Goal: Task Accomplishment & Management: Complete application form

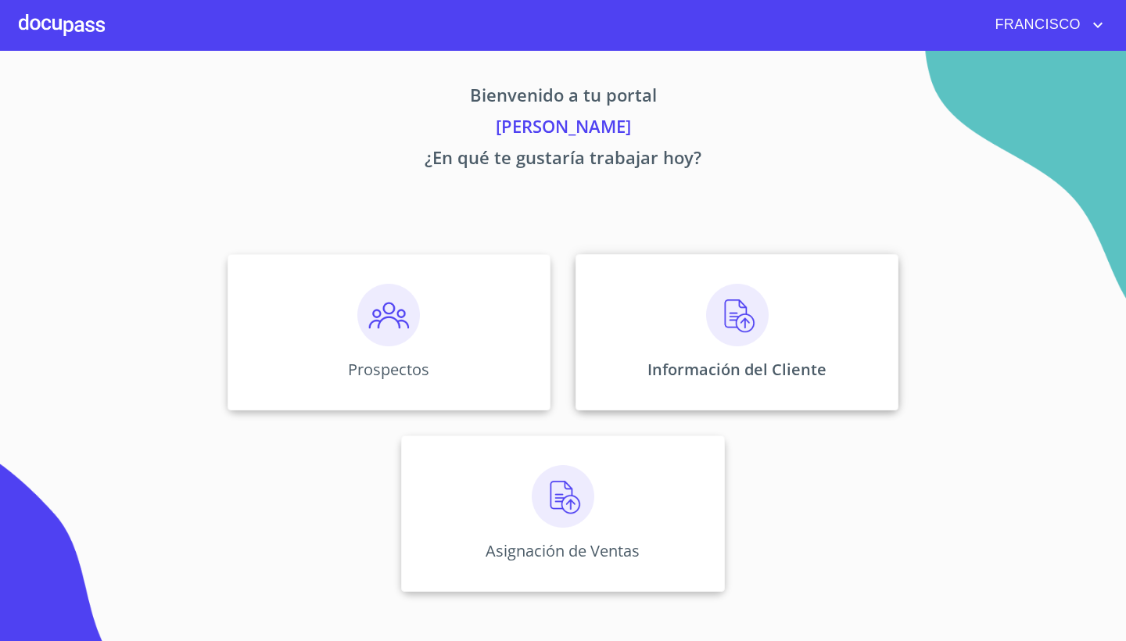
click at [725, 318] on img at bounding box center [737, 315] width 63 height 63
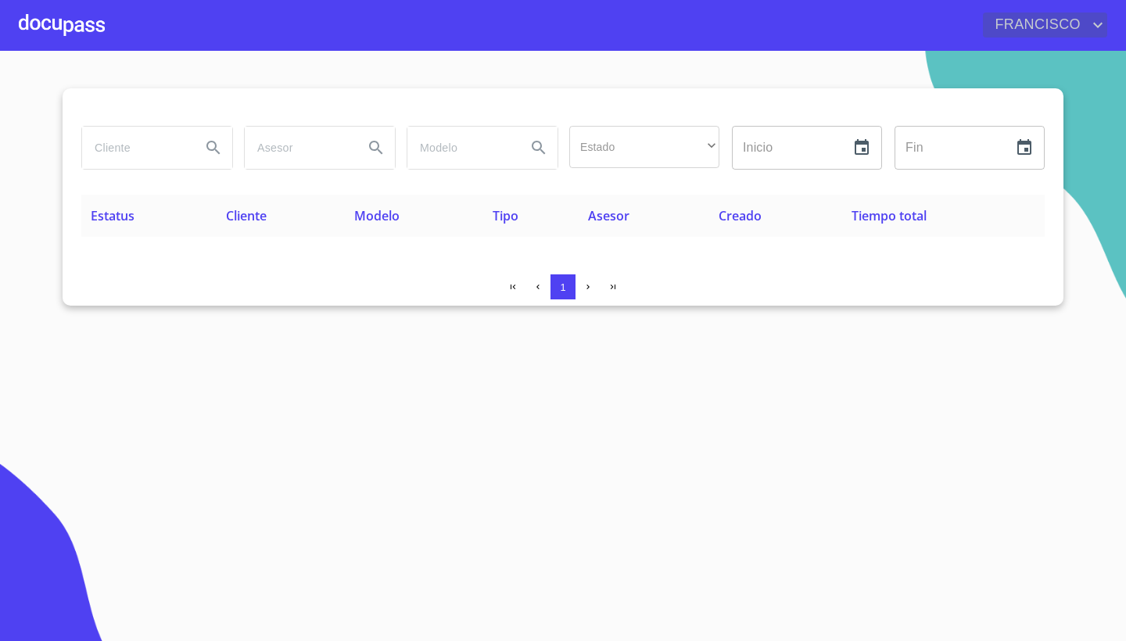
click at [1057, 23] on span "FRANCISCO" at bounding box center [1036, 25] width 106 height 25
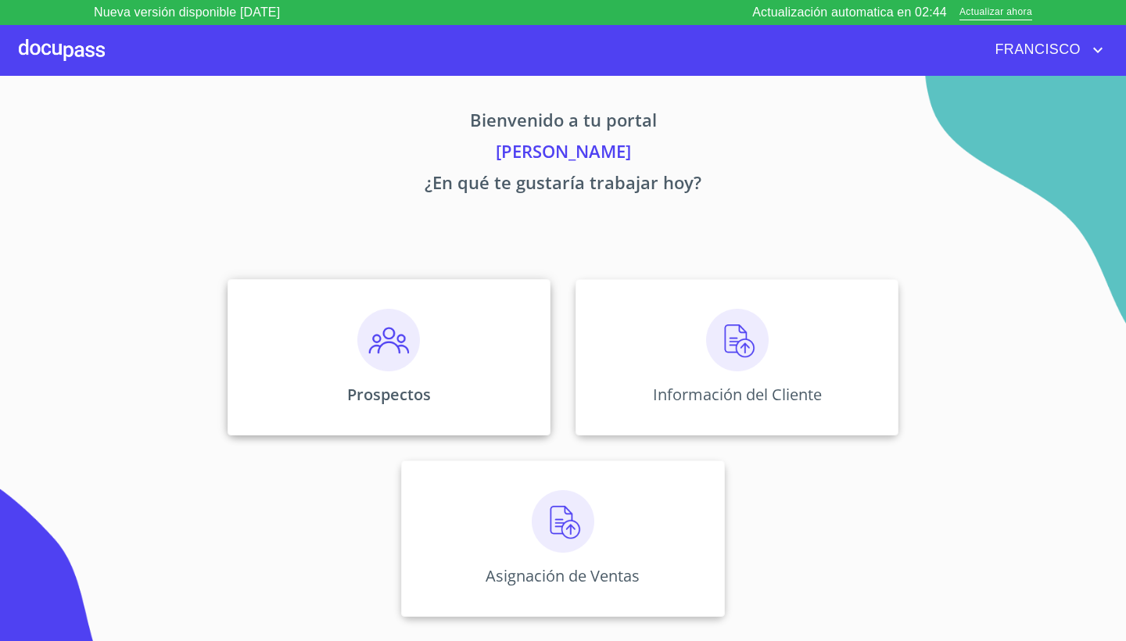
click at [449, 368] on div "Prospectos" at bounding box center [389, 357] width 323 height 156
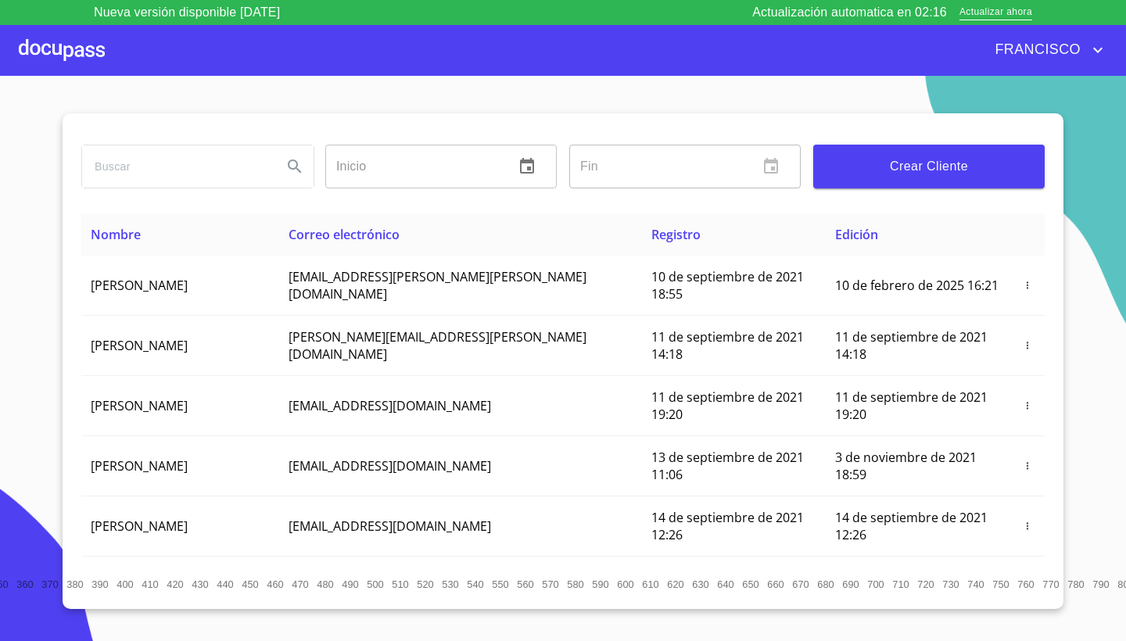
click at [918, 168] on span "Crear Cliente" at bounding box center [929, 167] width 206 height 22
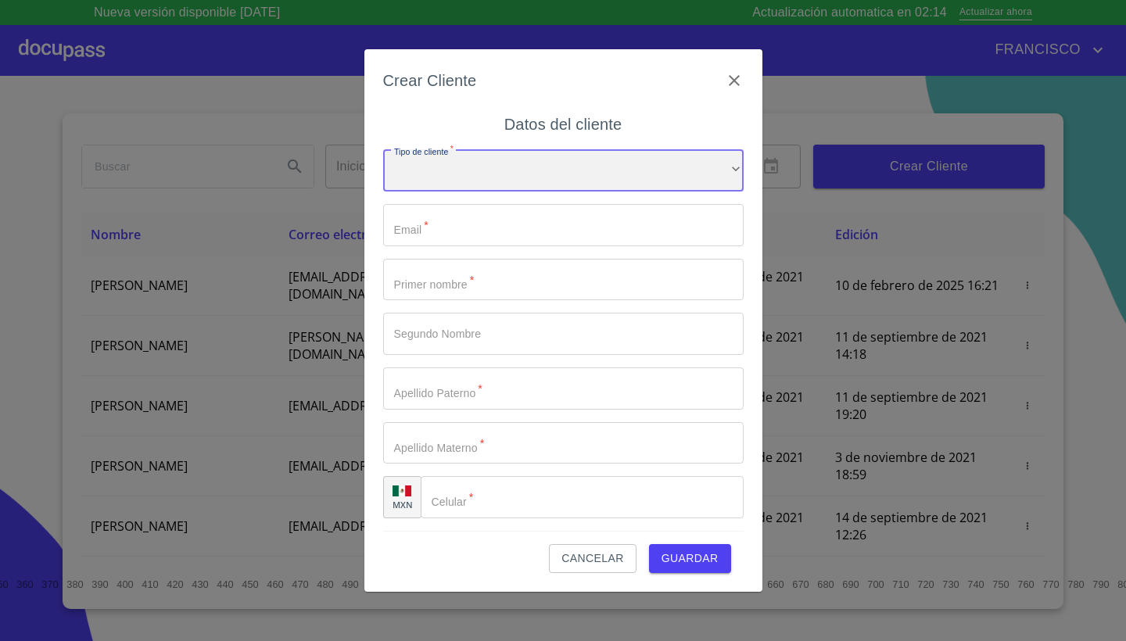
click at [573, 173] on div "​" at bounding box center [563, 170] width 361 height 42
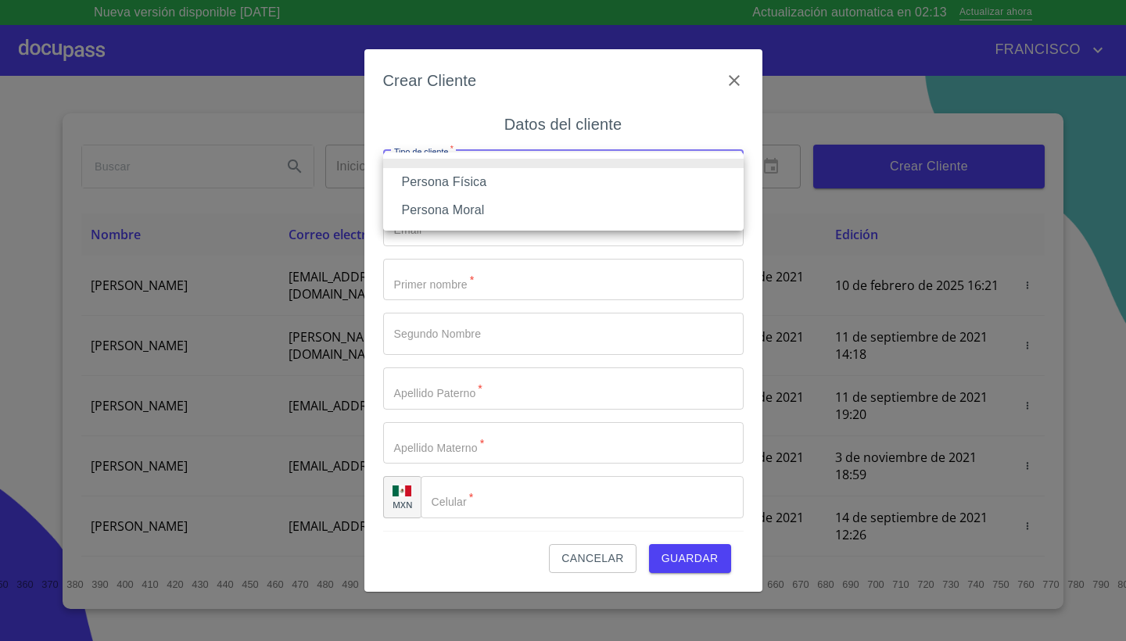
click at [465, 180] on li "Persona Física" at bounding box center [563, 182] width 361 height 28
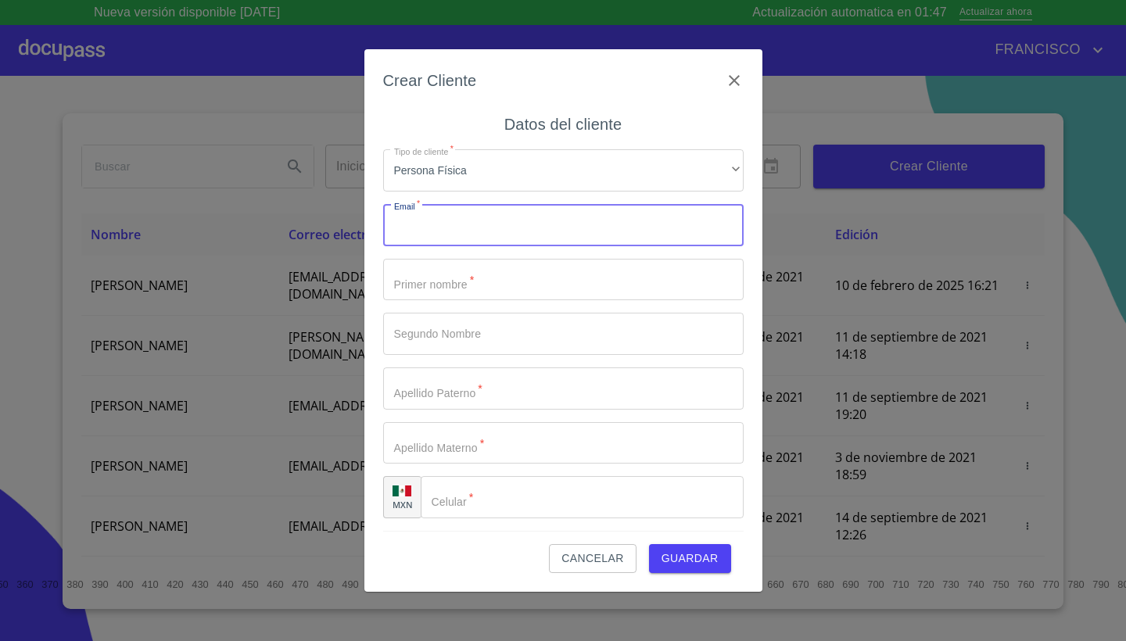
click at [436, 232] on input "Tipo de cliente   *" at bounding box center [563, 225] width 361 height 42
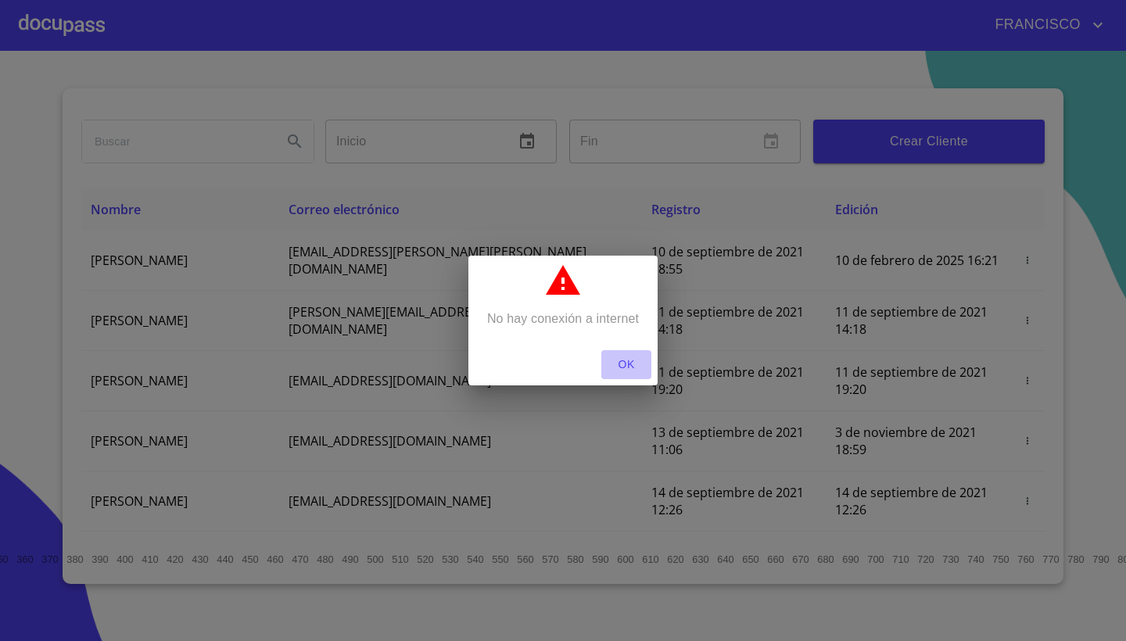
click at [625, 364] on span "OK" at bounding box center [627, 365] width 38 height 20
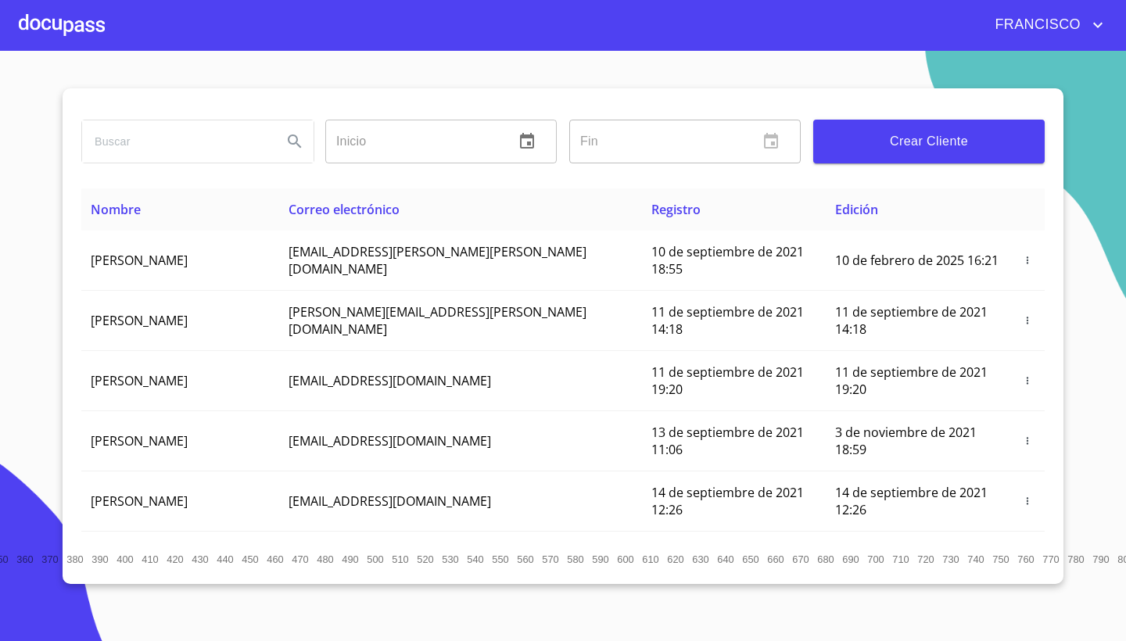
click at [1075, 20] on span "FRANCISCO" at bounding box center [1036, 25] width 106 height 25
click at [1085, 33] on li "Salir" at bounding box center [1082, 33] width 51 height 28
